Goal: Navigation & Orientation: Find specific page/section

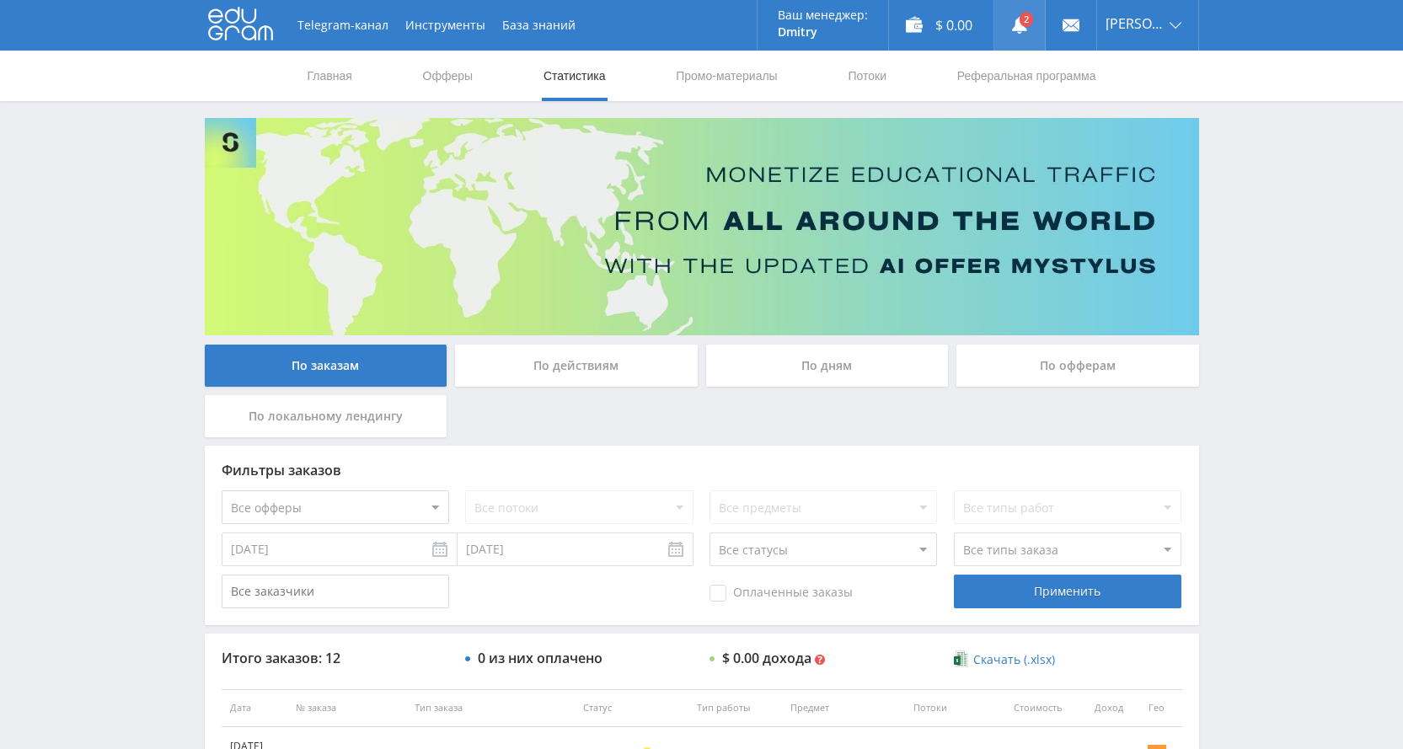
click at [1040, 29] on link at bounding box center [1019, 25] width 51 height 51
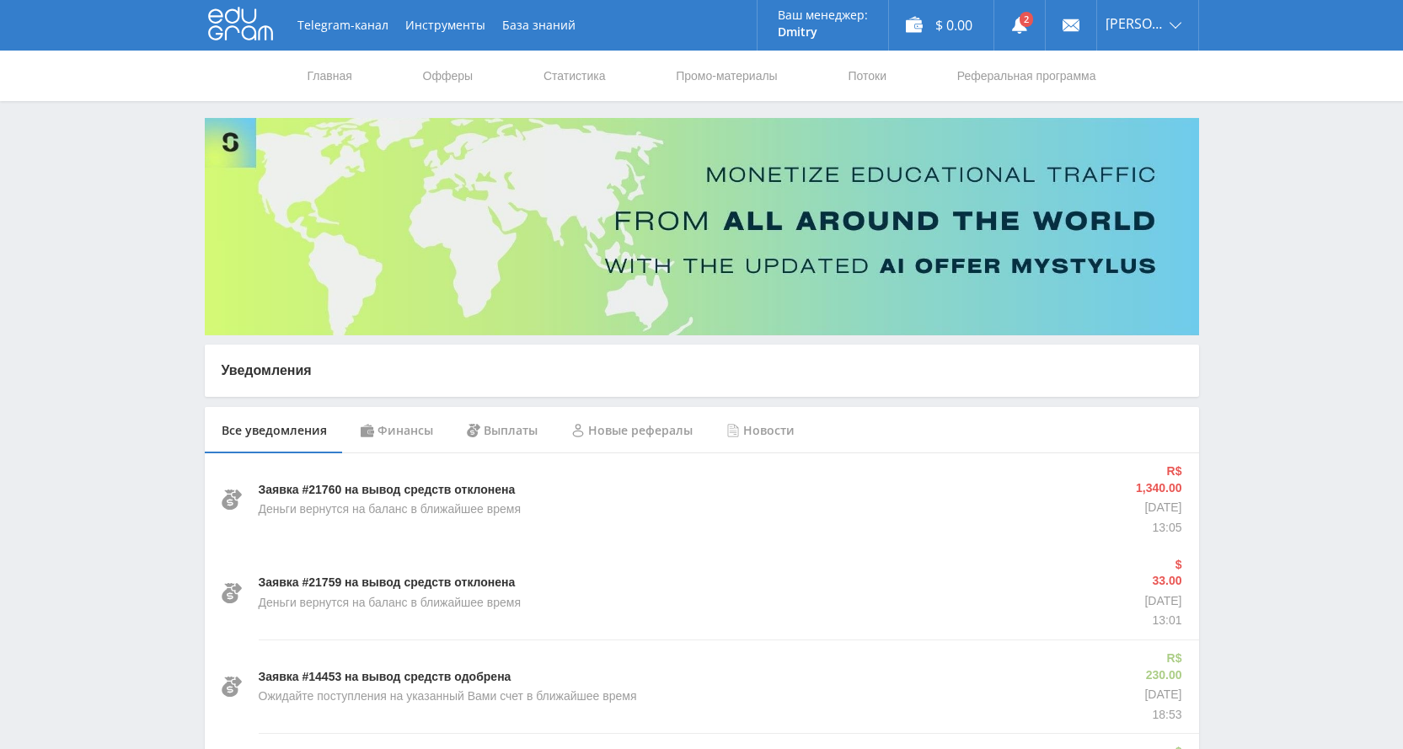
click at [389, 435] on div "Финансы" at bounding box center [397, 430] width 106 height 47
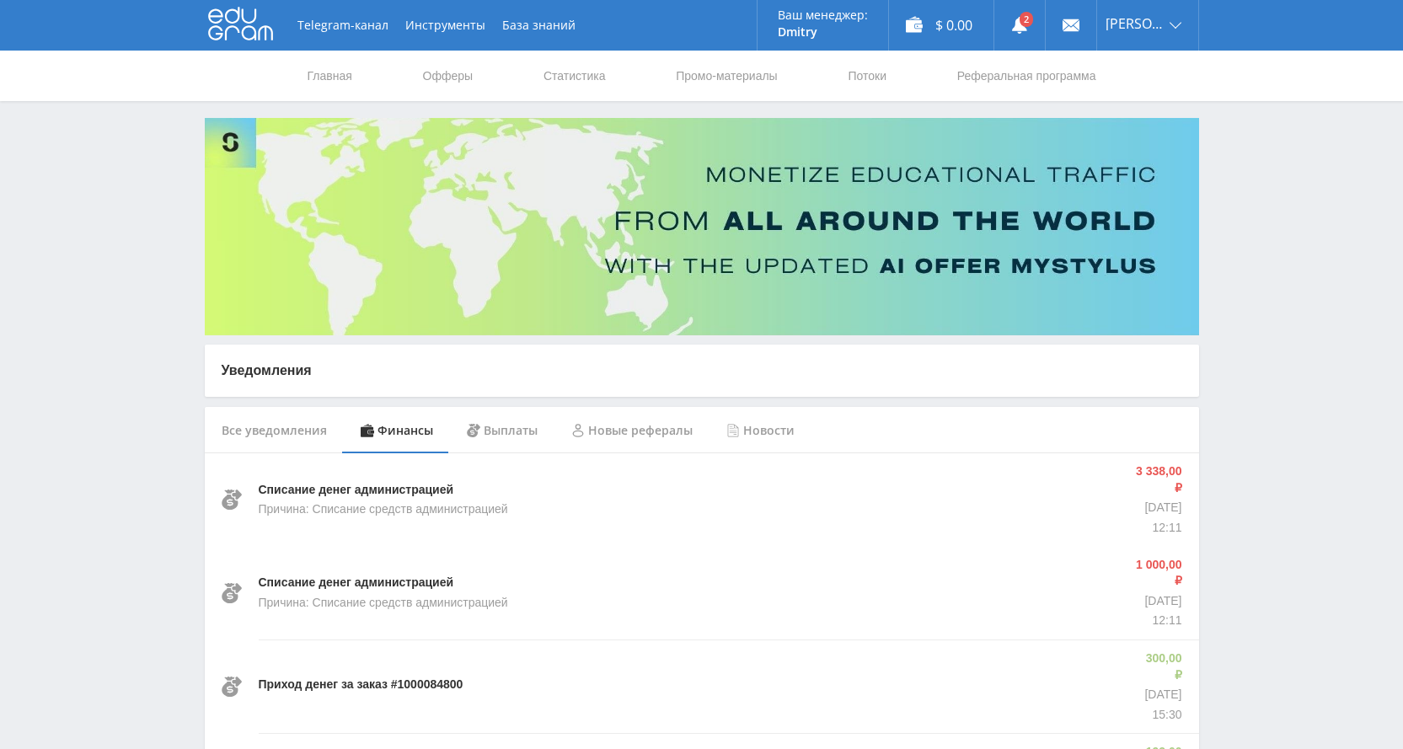
click at [501, 432] on div "Выплаты" at bounding box center [502, 430] width 104 height 47
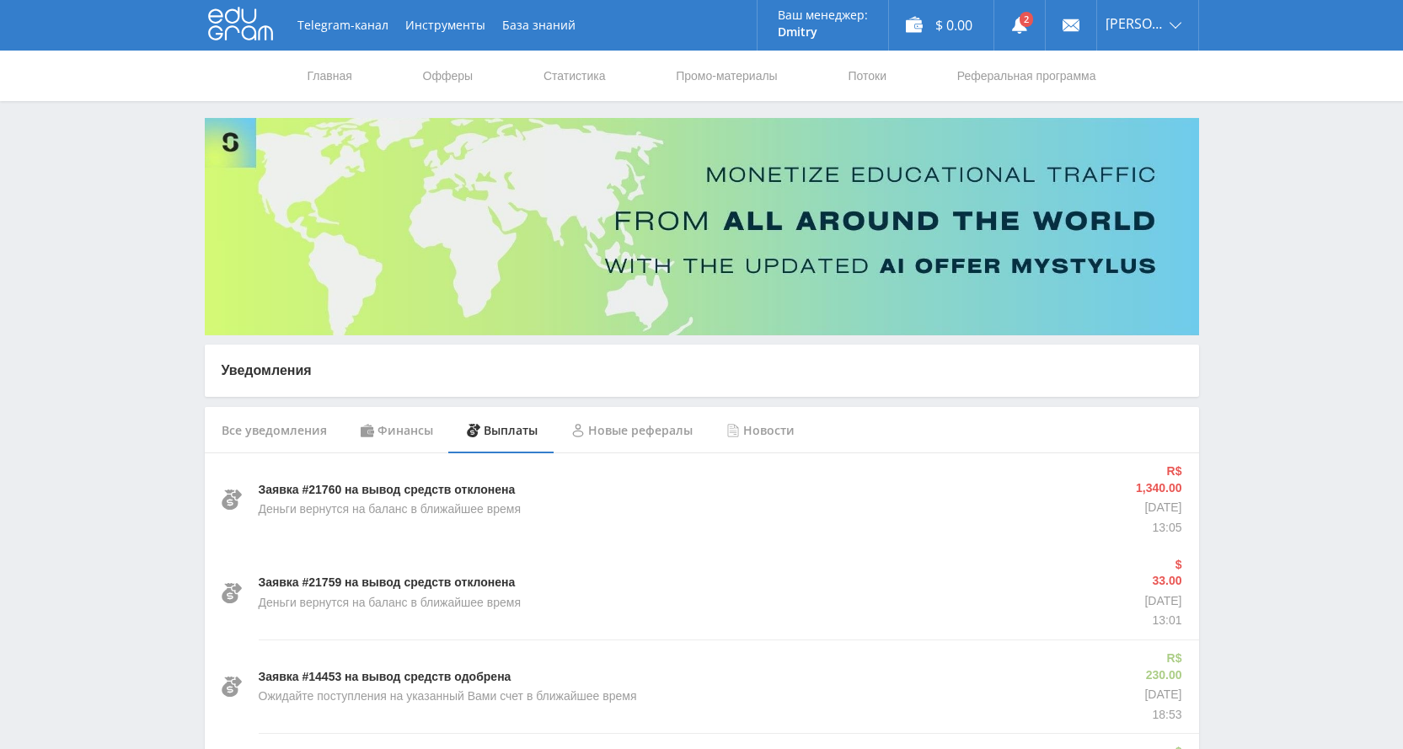
click at [291, 429] on div "Все уведомления" at bounding box center [274, 430] width 139 height 47
click at [388, 430] on div "Финансы" at bounding box center [397, 430] width 106 height 47
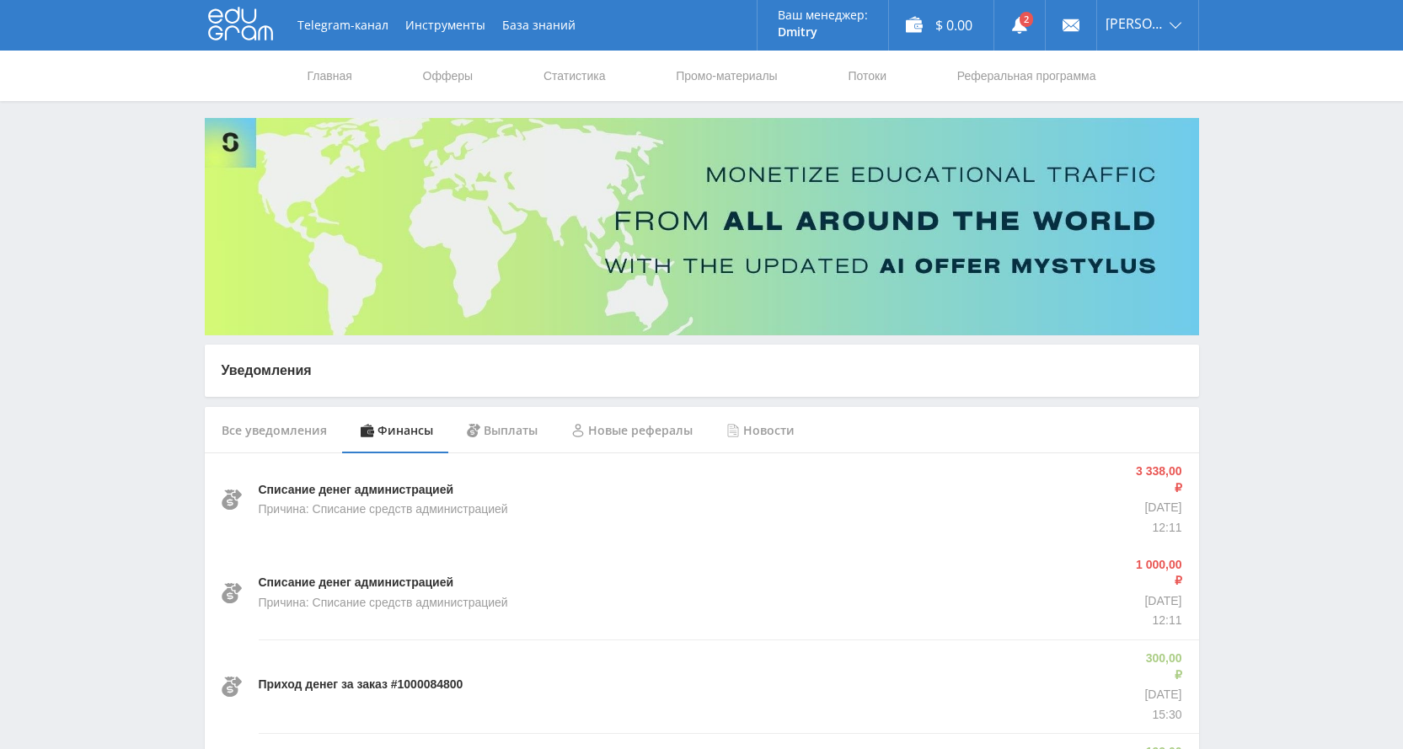
click at [495, 434] on div "Выплаты" at bounding box center [502, 430] width 104 height 47
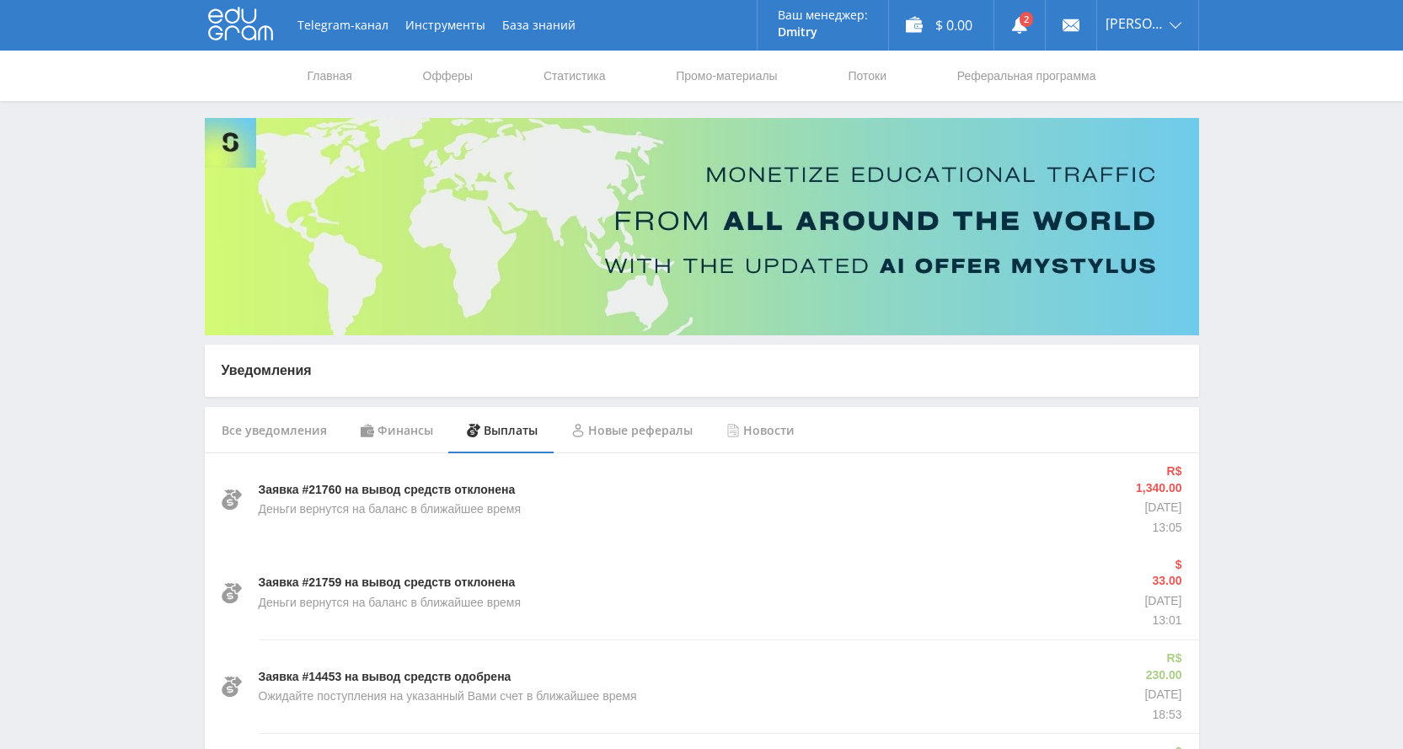
click at [617, 425] on div "Новые рефералы" at bounding box center [631, 430] width 155 height 47
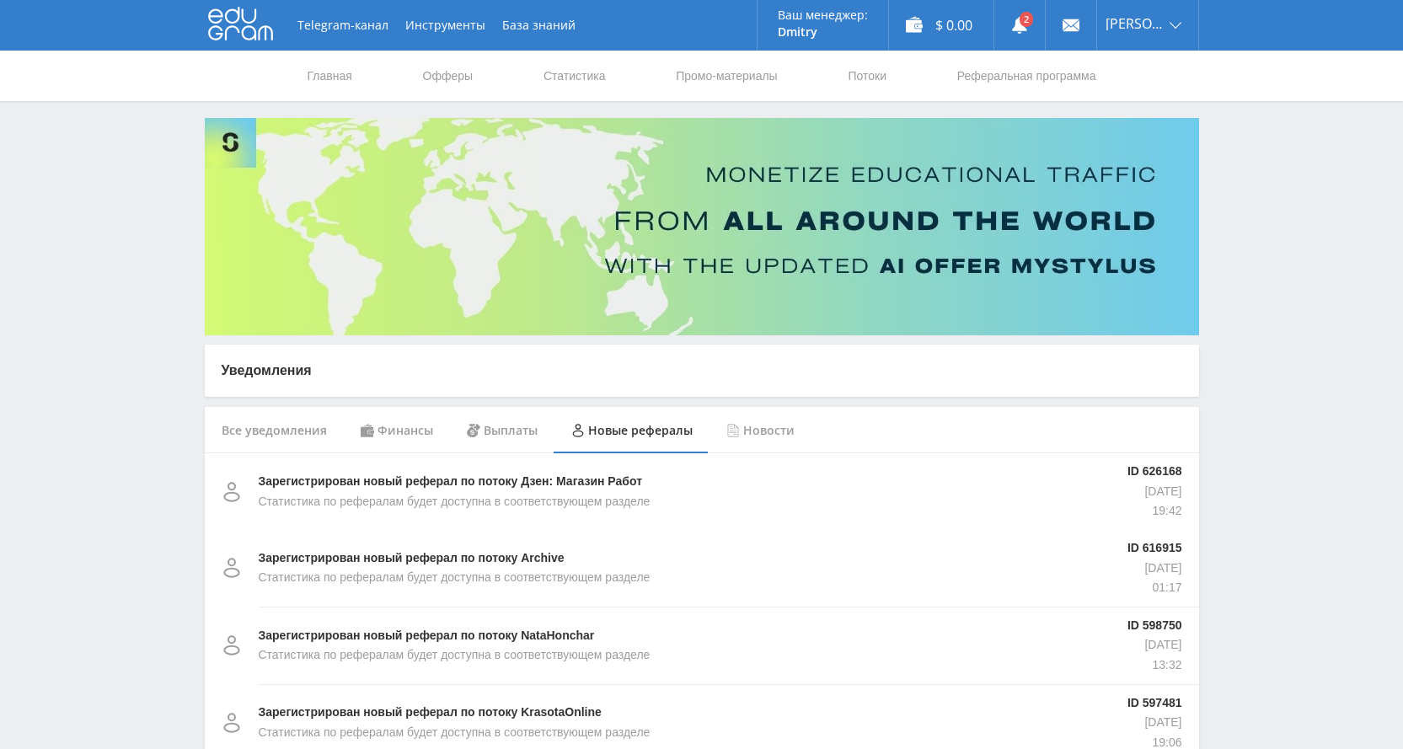
click at [746, 425] on div "Новости" at bounding box center [760, 430] width 102 height 47
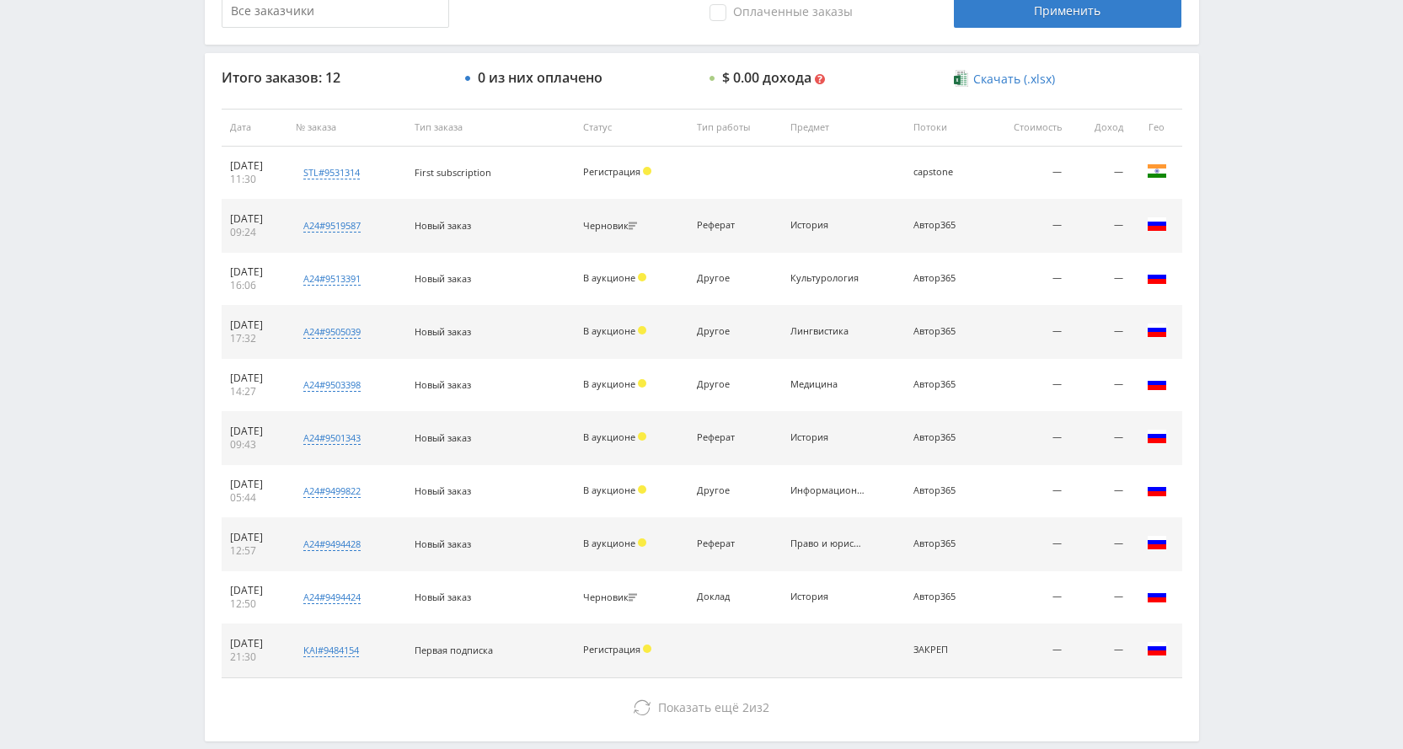
scroll to position [665, 0]
